Goal: Browse casually: Explore the website without a specific task or goal

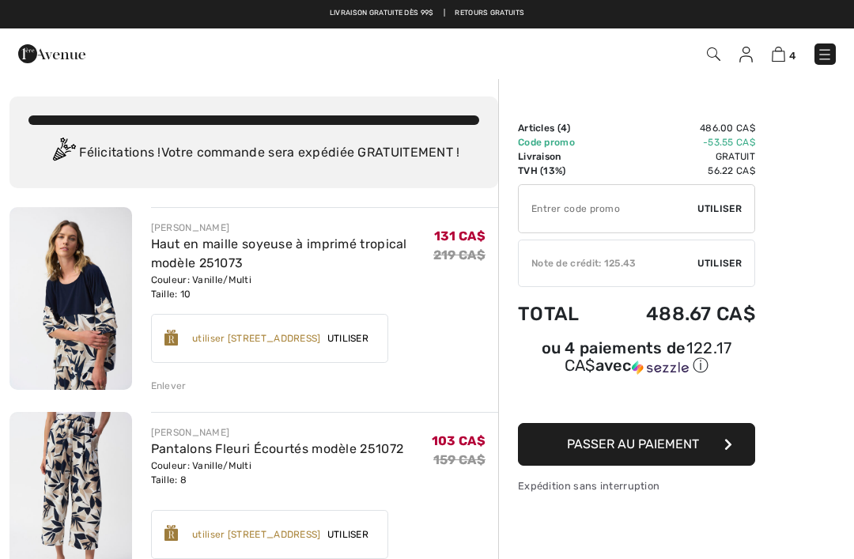
click at [818, 50] on img at bounding box center [825, 55] width 16 height 16
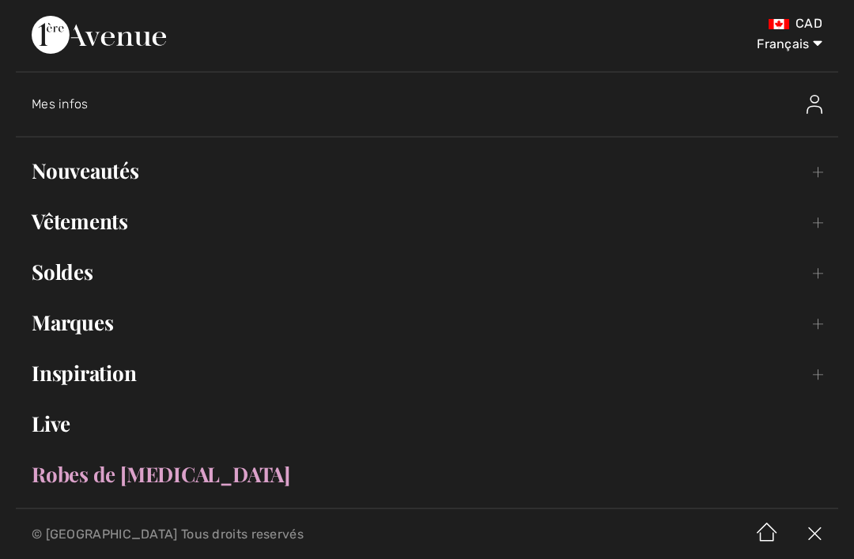
click at [96, 327] on link "Marques Open submenu" at bounding box center [427, 322] width 822 height 35
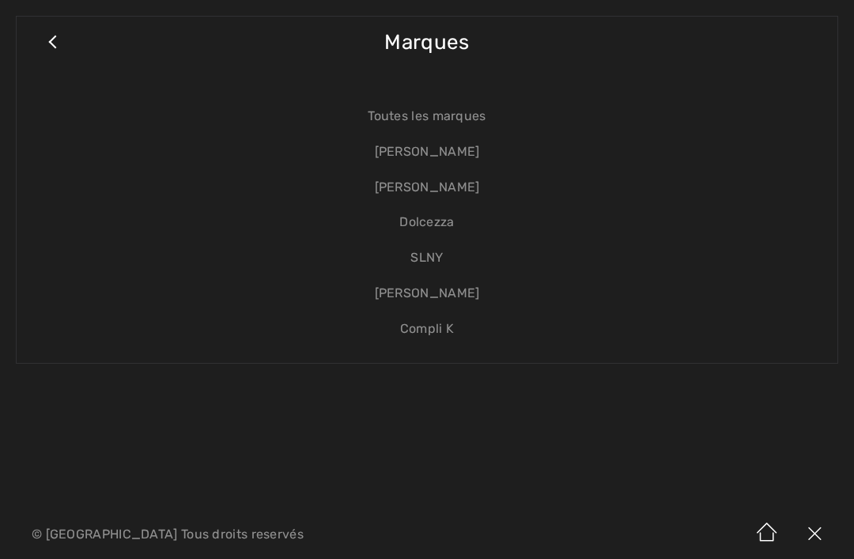
click at [417, 151] on link "[PERSON_NAME]" at bounding box center [426, 152] width 789 height 36
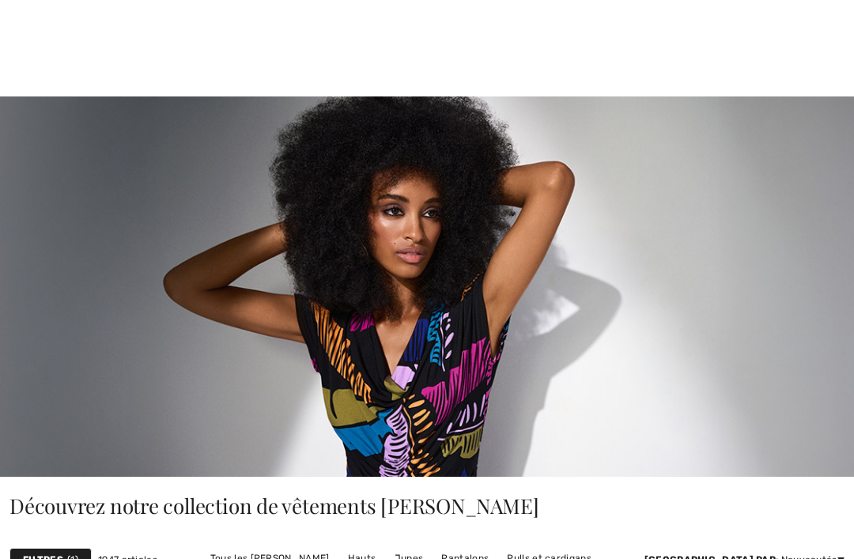
checkbox input "true"
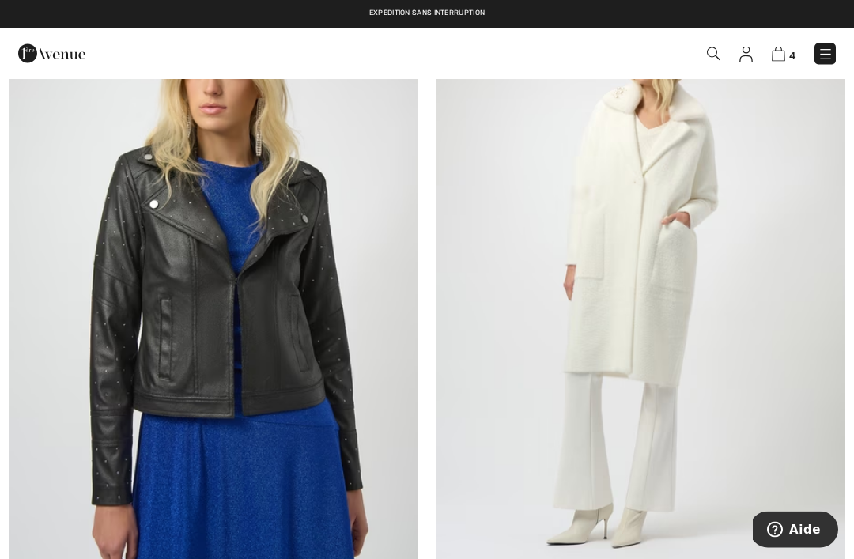
scroll to position [4827, 0]
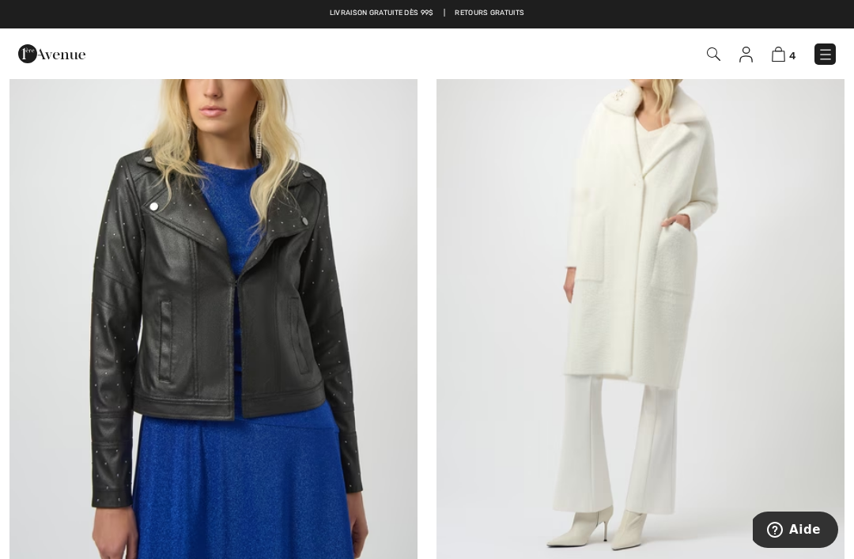
click at [716, 323] on img at bounding box center [640, 290] width 408 height 612
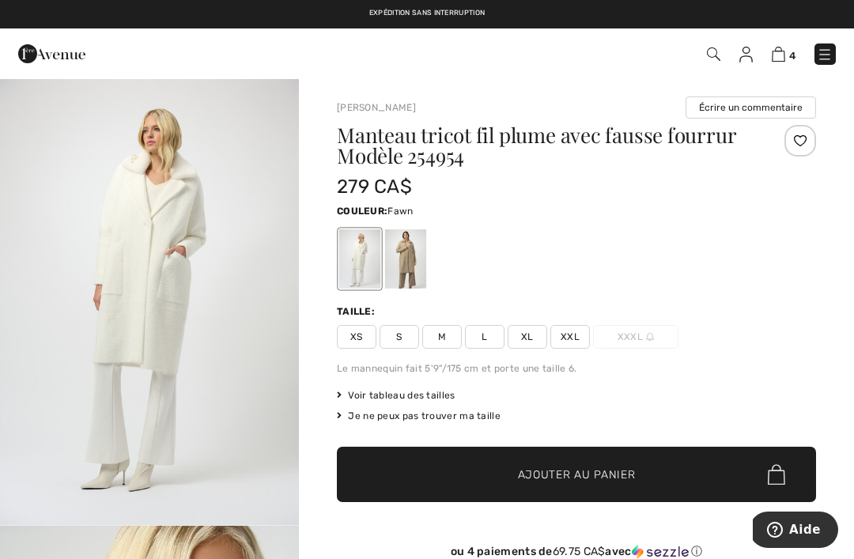
click at [406, 270] on div at bounding box center [405, 258] width 41 height 59
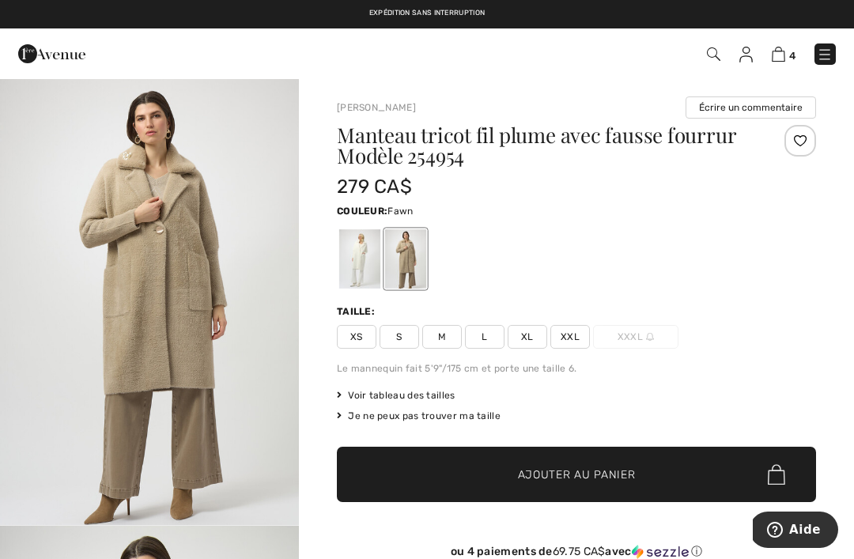
click at [411, 270] on div at bounding box center [405, 258] width 41 height 59
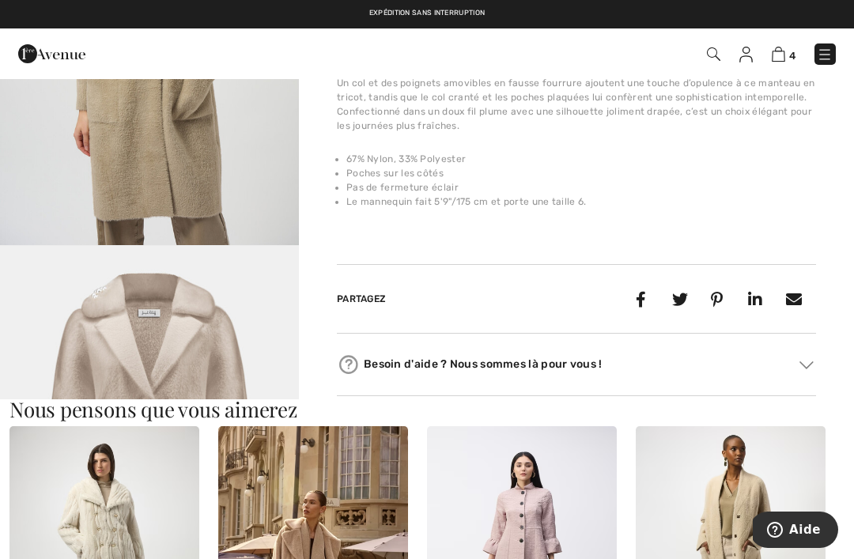
scroll to position [576, 0]
click at [752, 54] on img at bounding box center [745, 55] width 13 height 16
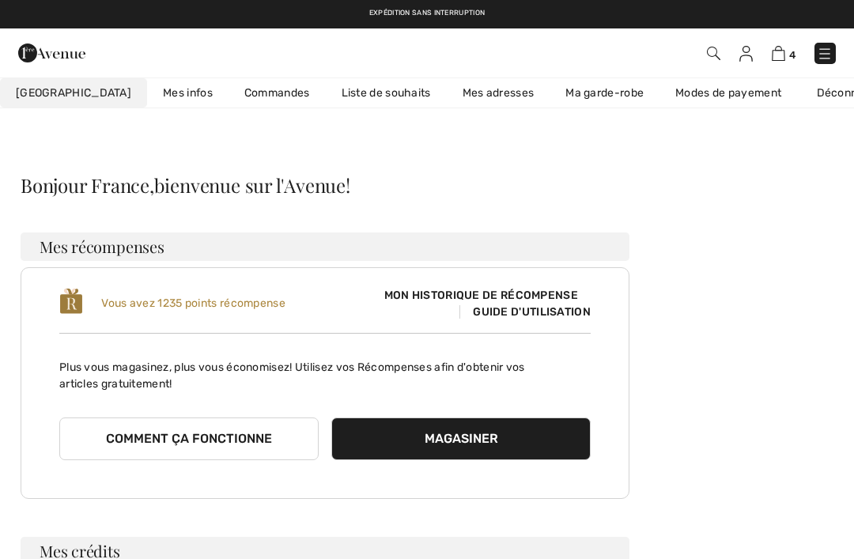
click at [584, 96] on link "Ma garde-robe" at bounding box center [605, 92] width 110 height 29
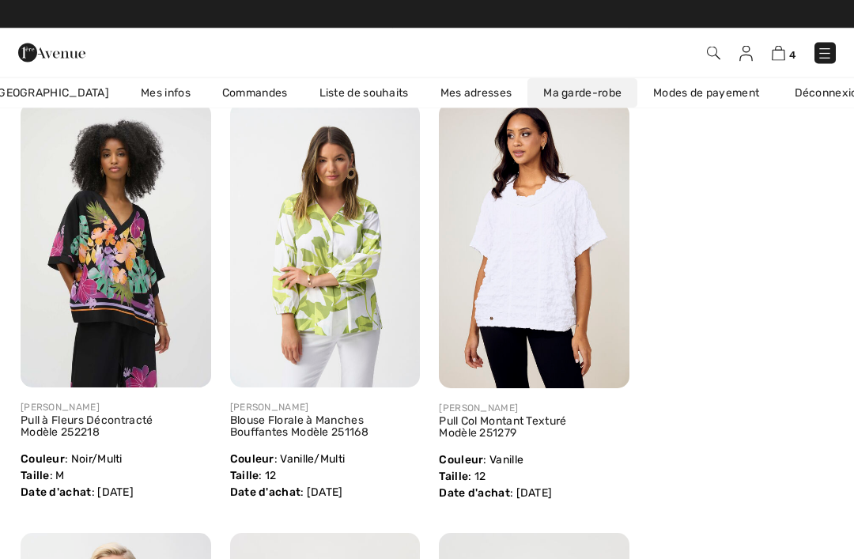
scroll to position [215, 0]
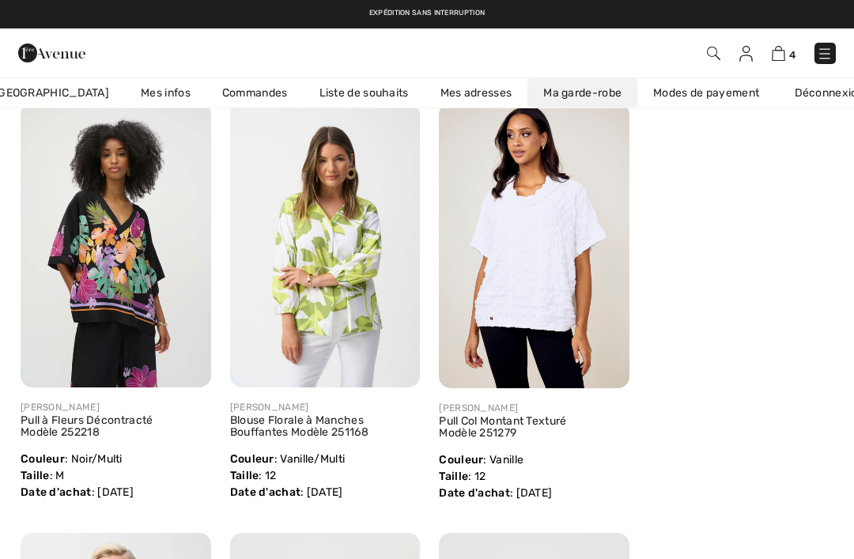
click at [524, 275] on img at bounding box center [534, 245] width 191 height 285
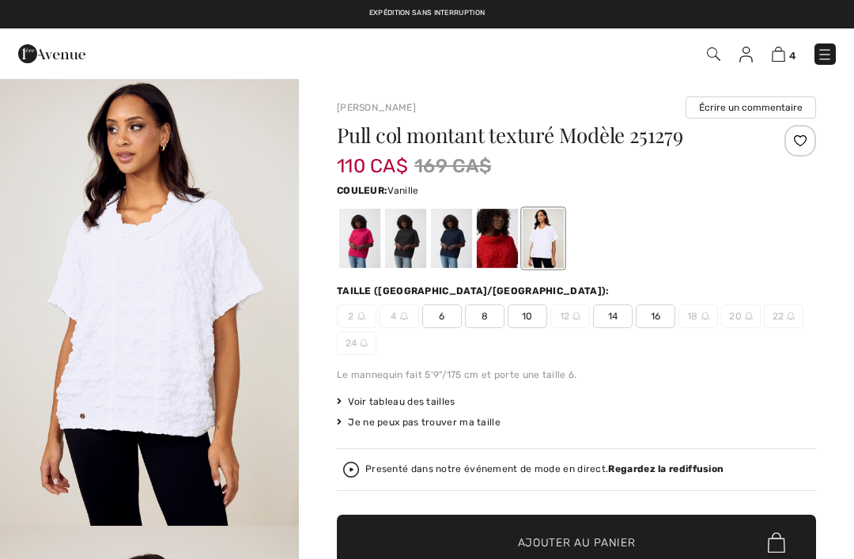
checkbox input "true"
click at [366, 244] on div at bounding box center [359, 238] width 41 height 59
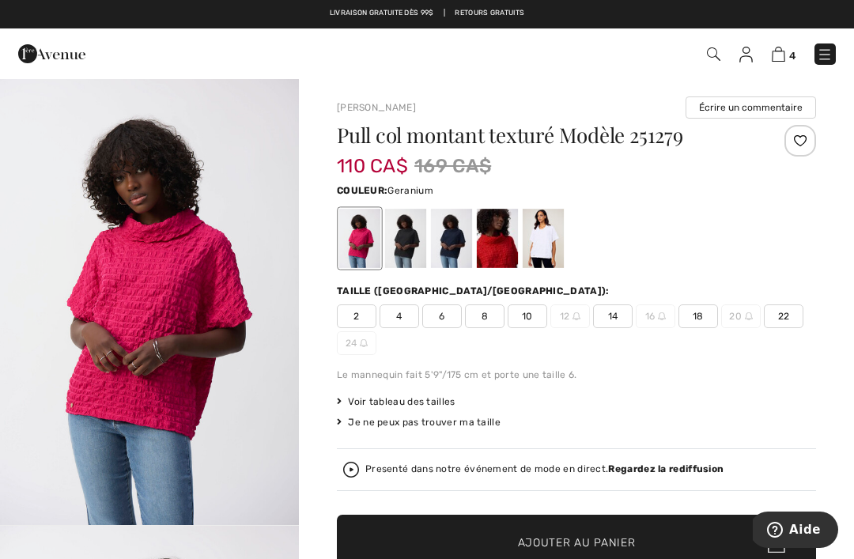
click at [410, 247] on div at bounding box center [405, 238] width 41 height 59
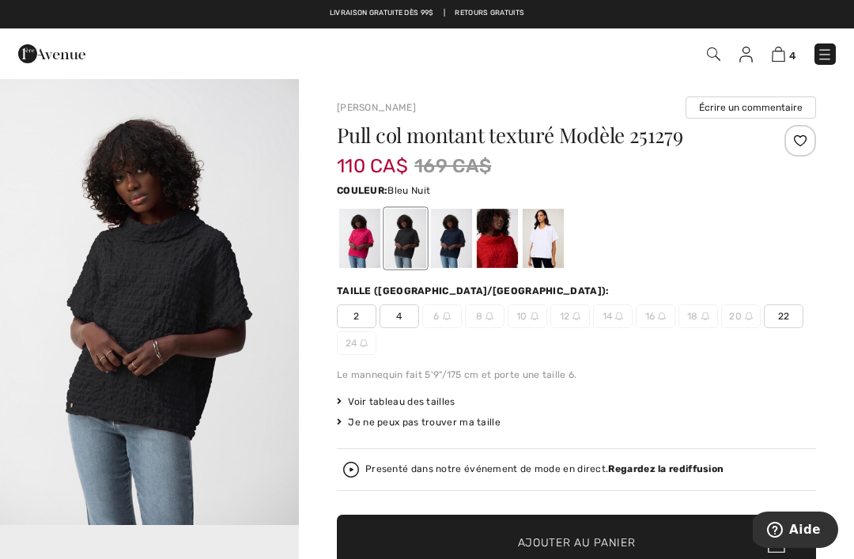
click at [452, 244] on div at bounding box center [451, 238] width 41 height 59
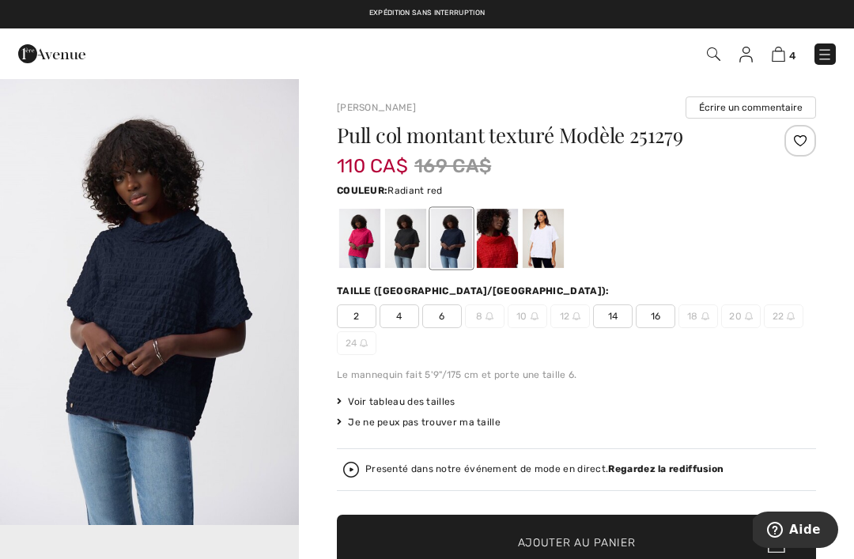
click at [503, 240] on div at bounding box center [497, 238] width 41 height 59
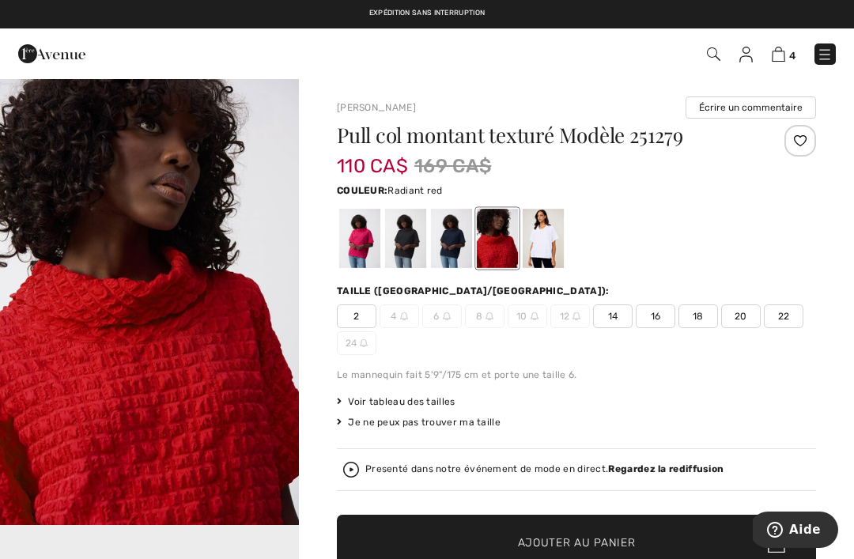
click at [739, 60] on img at bounding box center [745, 55] width 13 height 16
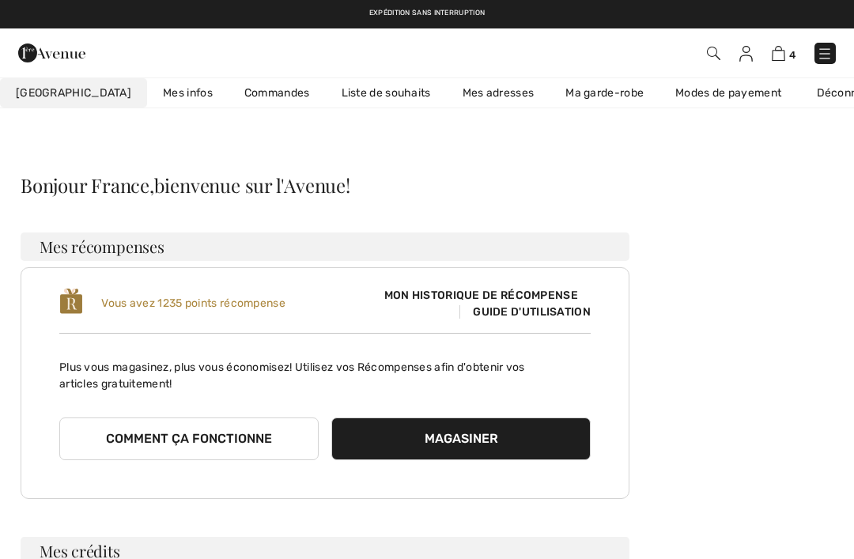
checkbox input "true"
click at [561, 98] on link "Ma garde-robe" at bounding box center [605, 92] width 110 height 29
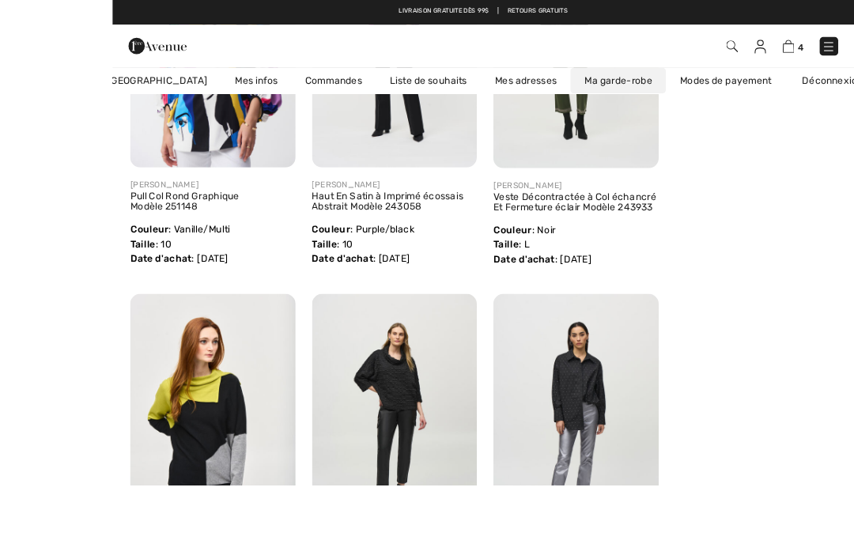
scroll to position [1022, 0]
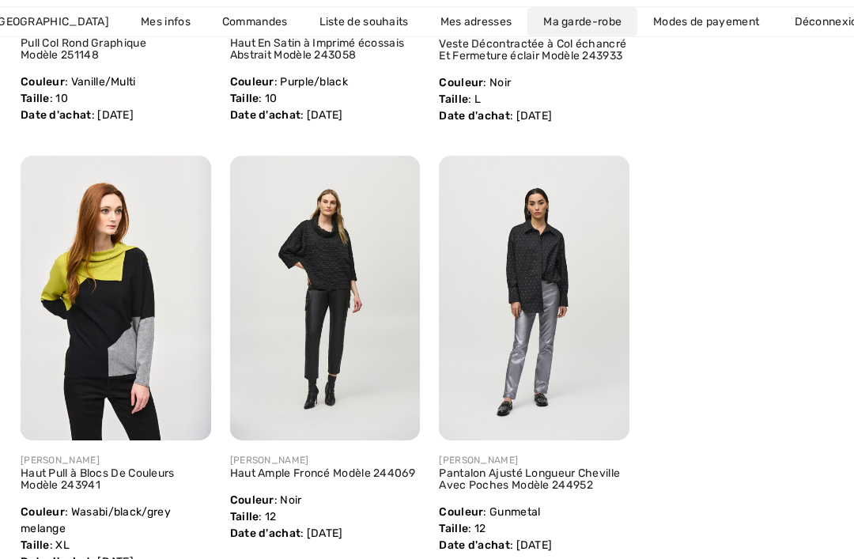
click at [357, 294] on img at bounding box center [325, 298] width 191 height 285
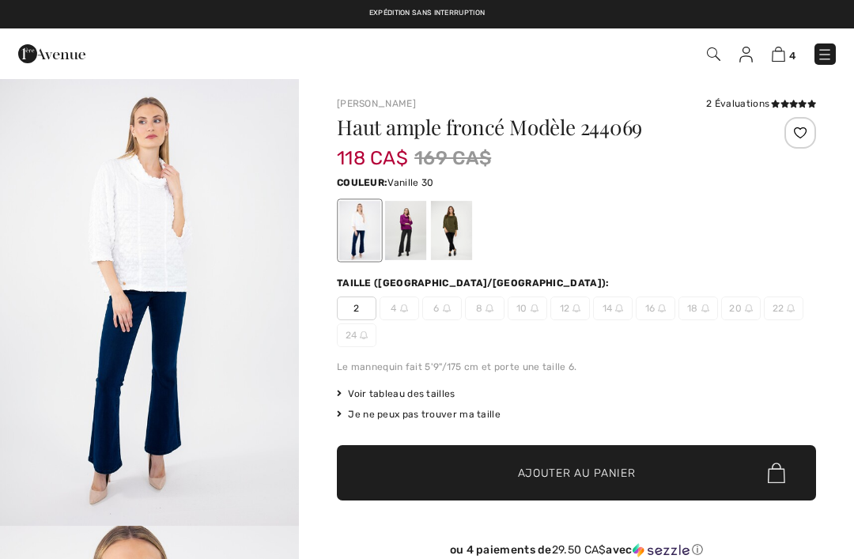
checkbox input "true"
click at [265, 448] on img "1 / 4" at bounding box center [149, 301] width 299 height 448
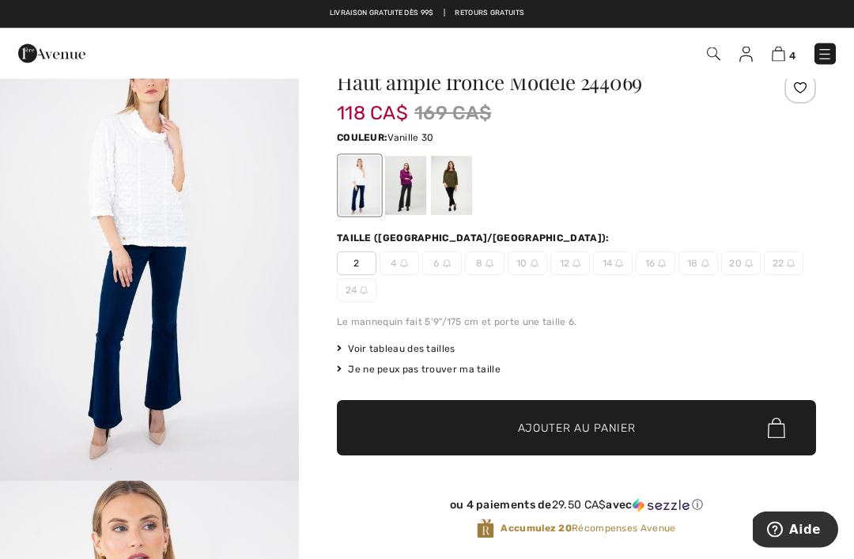
scroll to position [36, 0]
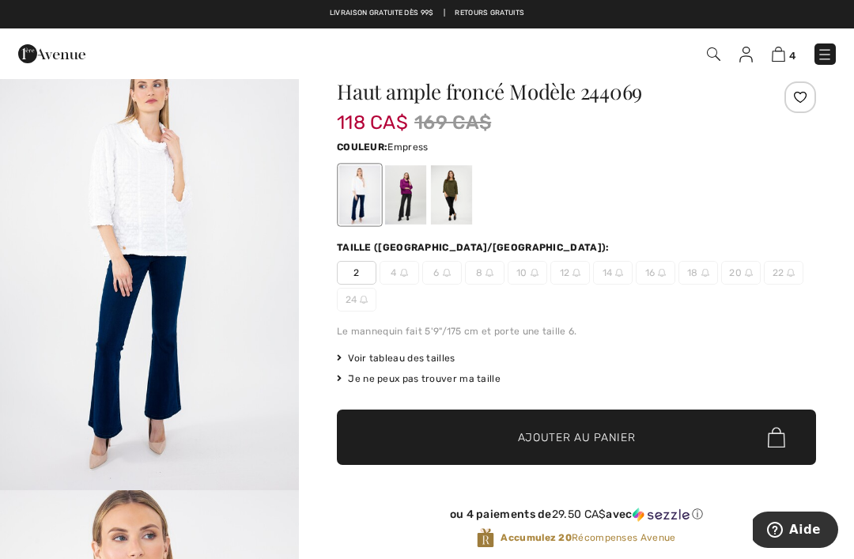
click at [410, 190] on div at bounding box center [405, 194] width 41 height 59
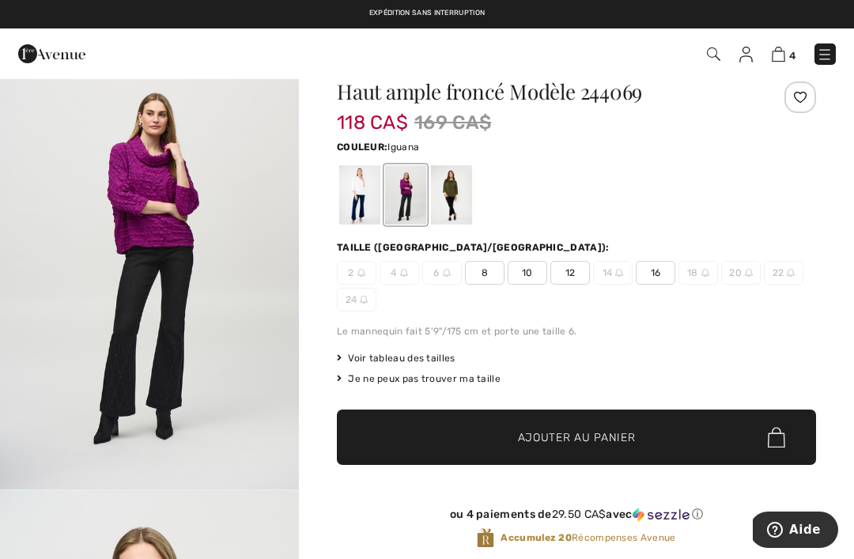
click at [450, 191] on div at bounding box center [451, 194] width 41 height 59
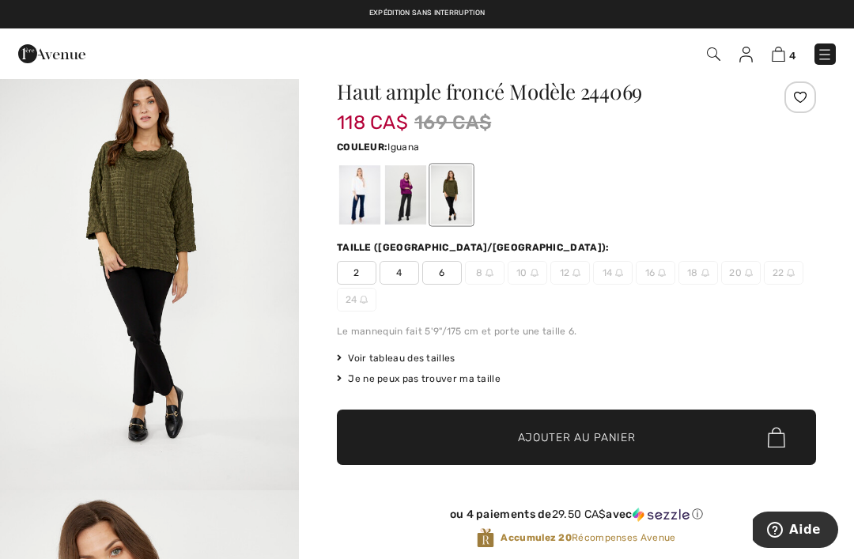
scroll to position [0, 0]
